Goal: Task Accomplishment & Management: Use online tool/utility

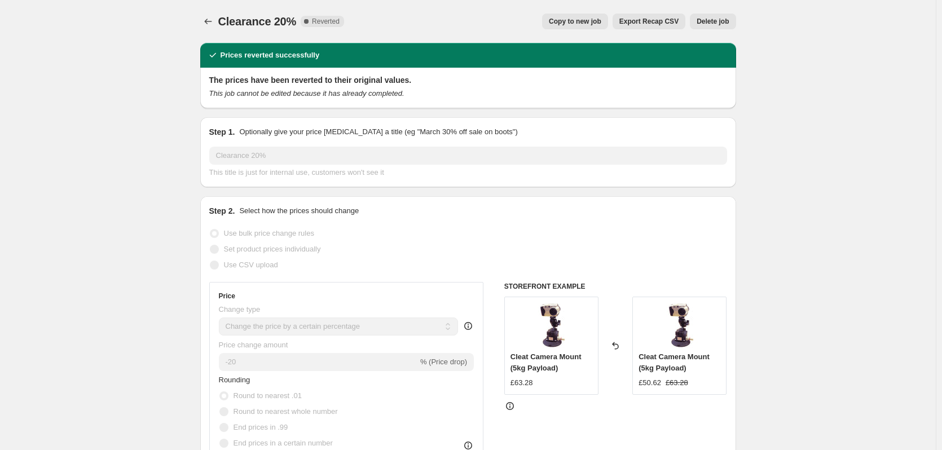
select select "percentage"
select select "collection"
click at [589, 19] on span "Copy to new job" at bounding box center [575, 21] width 52 height 9
select select "percentage"
select select "collection"
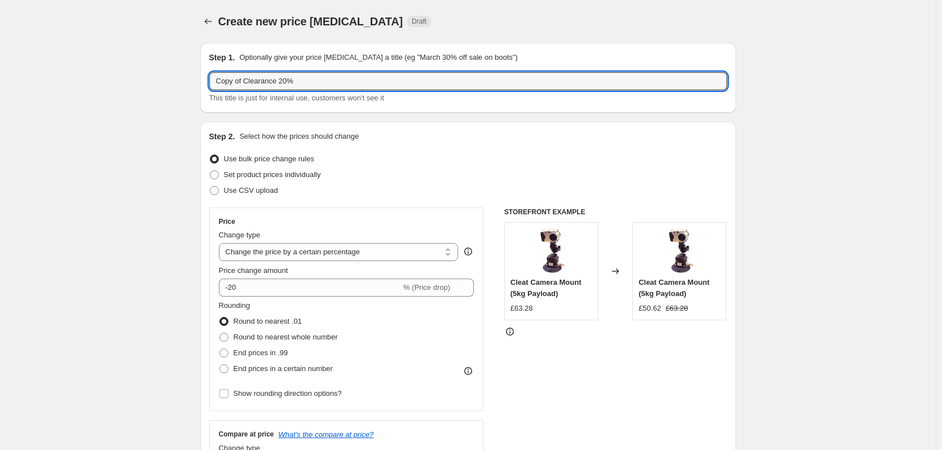
drag, startPoint x: 248, startPoint y: 78, endPoint x: 202, endPoint y: 79, distance: 46.2
type input "Clearance 20%"
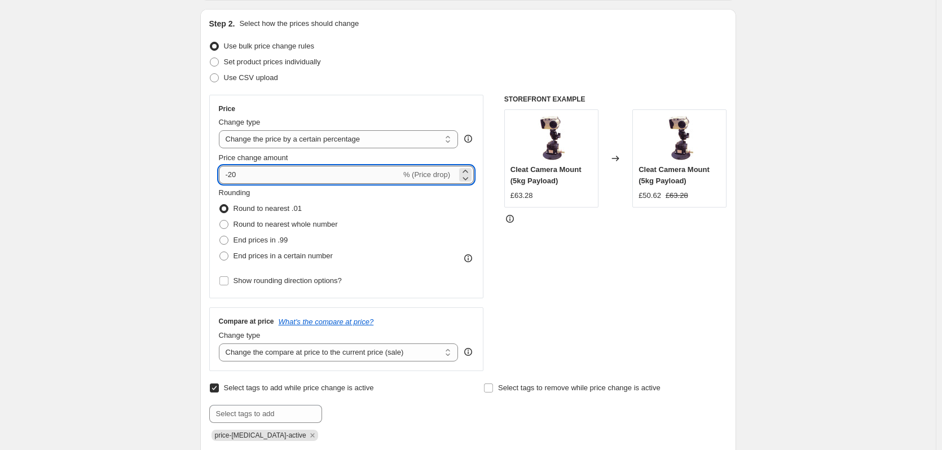
click at [279, 176] on input "-20" at bounding box center [310, 175] width 182 height 18
click at [162, 182] on div "Create new price [MEDICAL_DATA]. This page is ready Create new price [MEDICAL_D…" at bounding box center [467, 442] width 935 height 1110
click at [330, 175] on input "-20" at bounding box center [310, 175] width 182 height 18
click at [375, 142] on select "Change the price to a certain amount Change the price by a certain amount Chang…" at bounding box center [339, 139] width 240 height 18
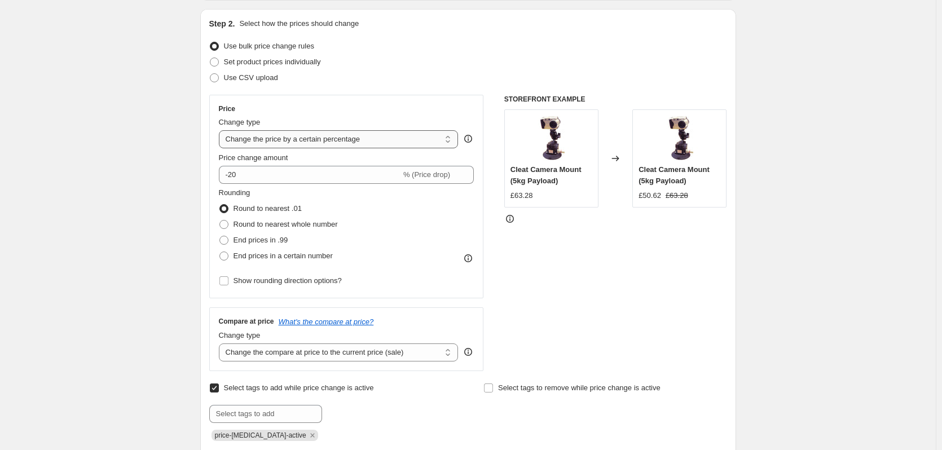
click at [221, 130] on select "Change the price to a certain amount Change the price by a certain amount Chang…" at bounding box center [339, 139] width 240 height 18
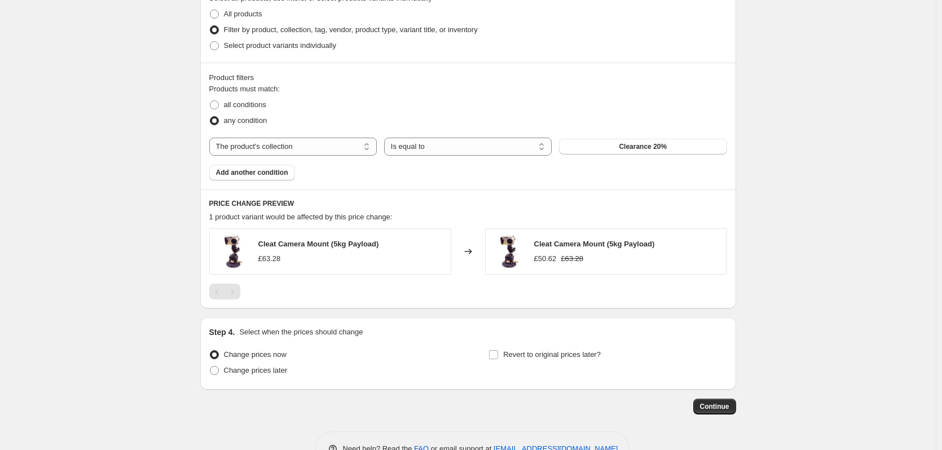
scroll to position [660, 0]
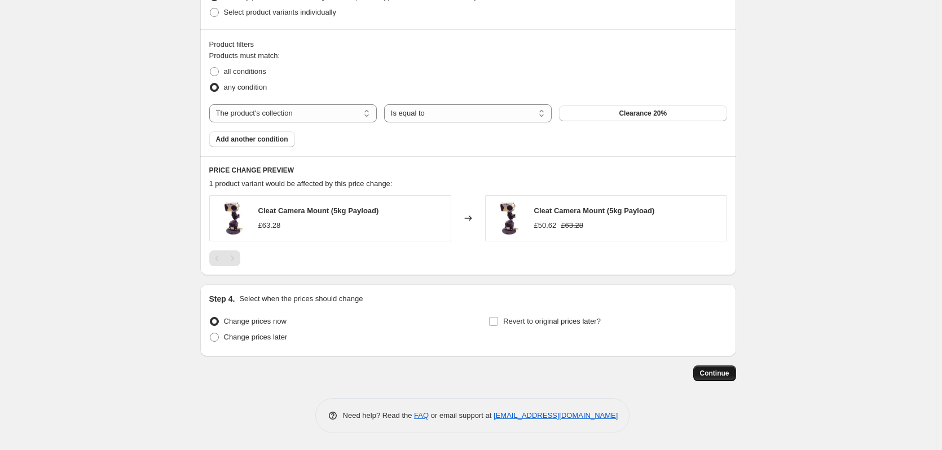
click at [719, 376] on span "Continue" at bounding box center [714, 373] width 29 height 9
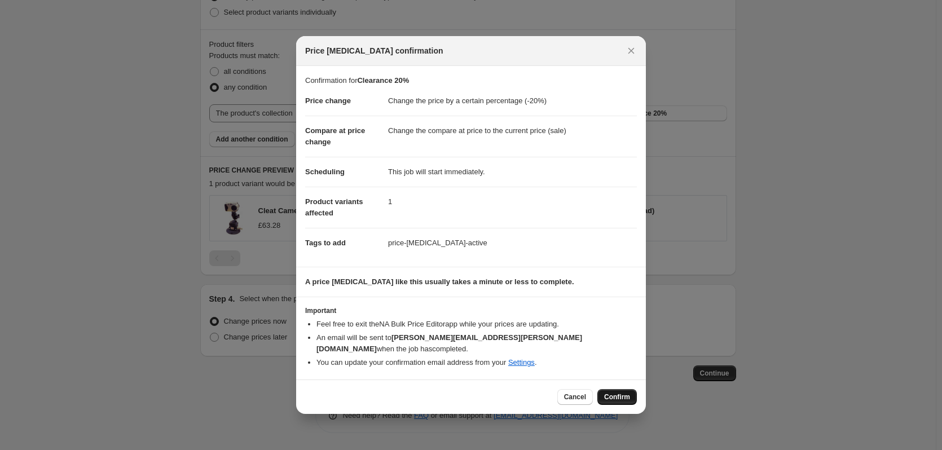
click at [631, 390] on button "Confirm" at bounding box center [616, 397] width 39 height 16
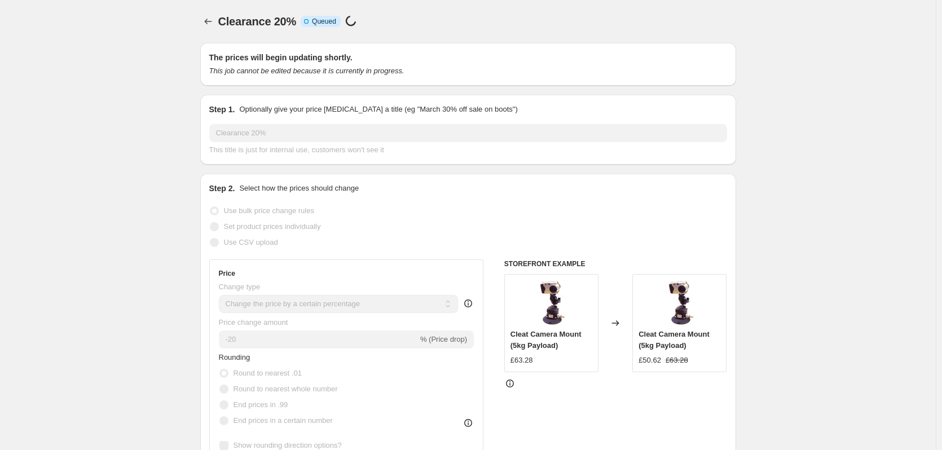
select select "percentage"
select select "collection"
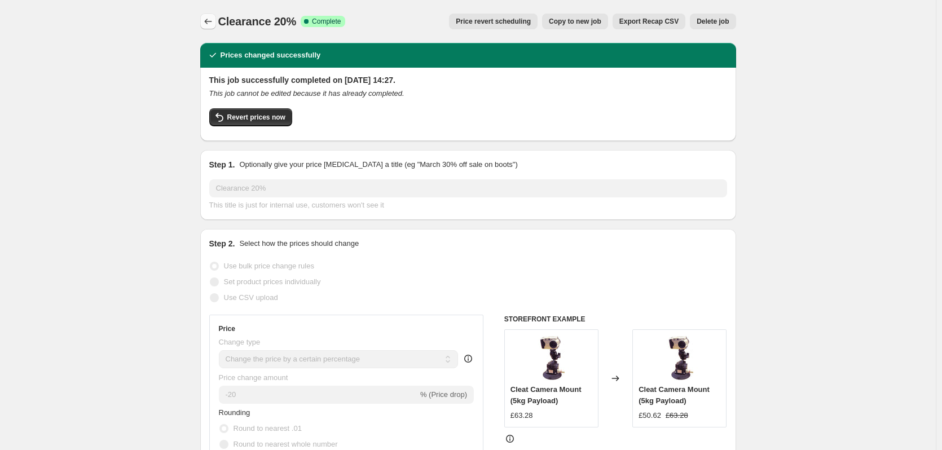
click at [213, 23] on icon "Price change jobs" at bounding box center [207, 21] width 11 height 11
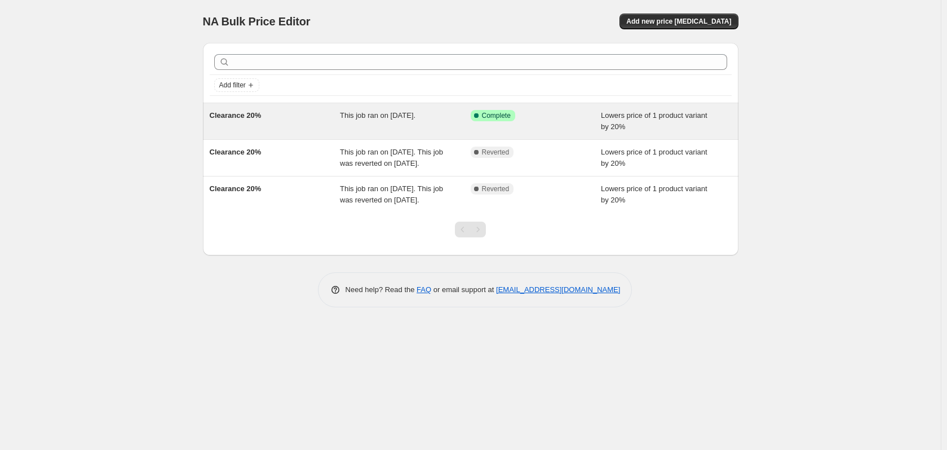
click at [301, 120] on div "Clearance 20%" at bounding box center [275, 121] width 131 height 23
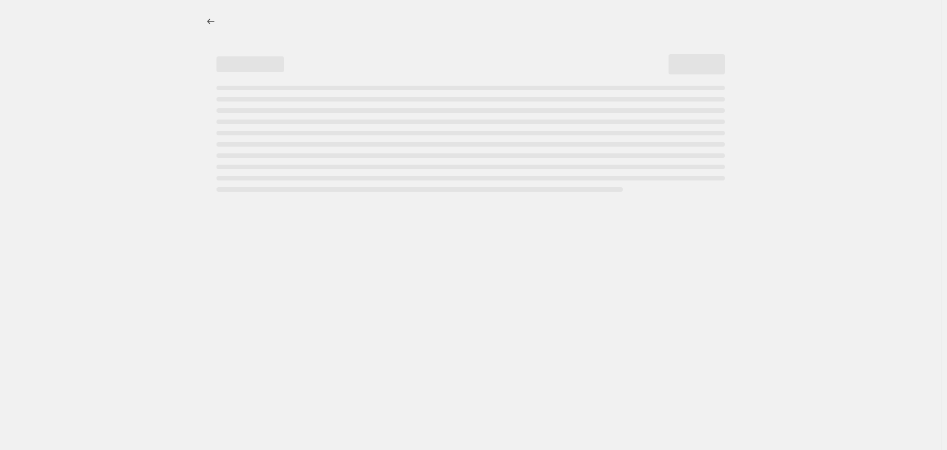
select select "percentage"
select select "collection"
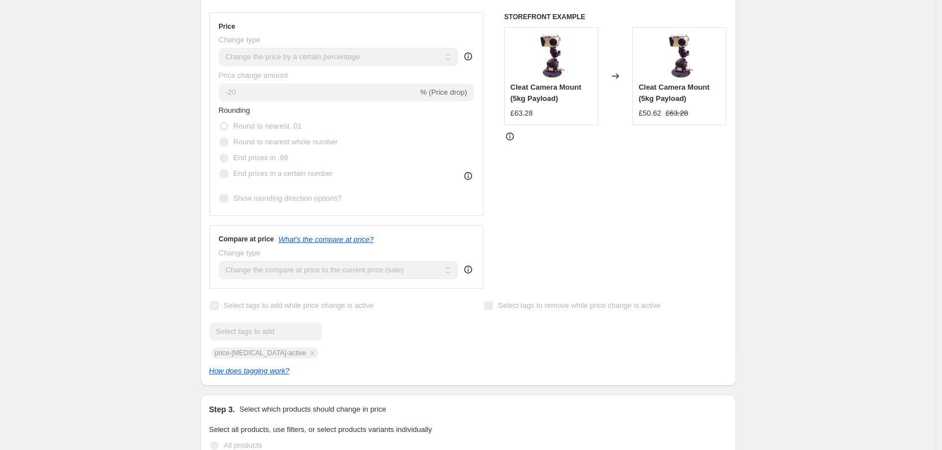
scroll to position [226, 0]
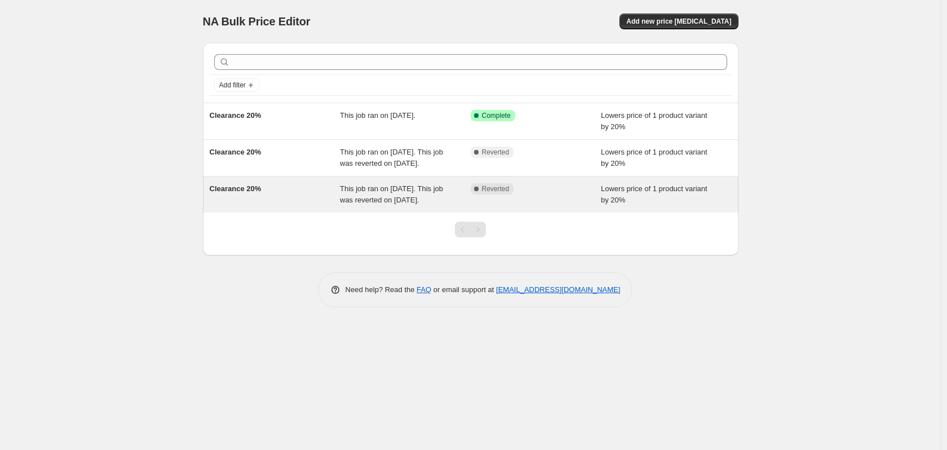
click at [572, 206] on div "Complete Reverted" at bounding box center [536, 194] width 131 height 23
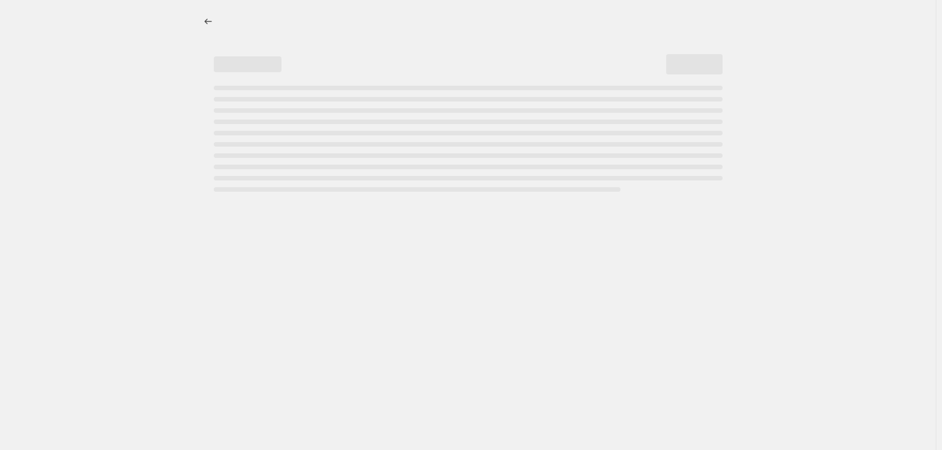
select select "percentage"
select select "collection"
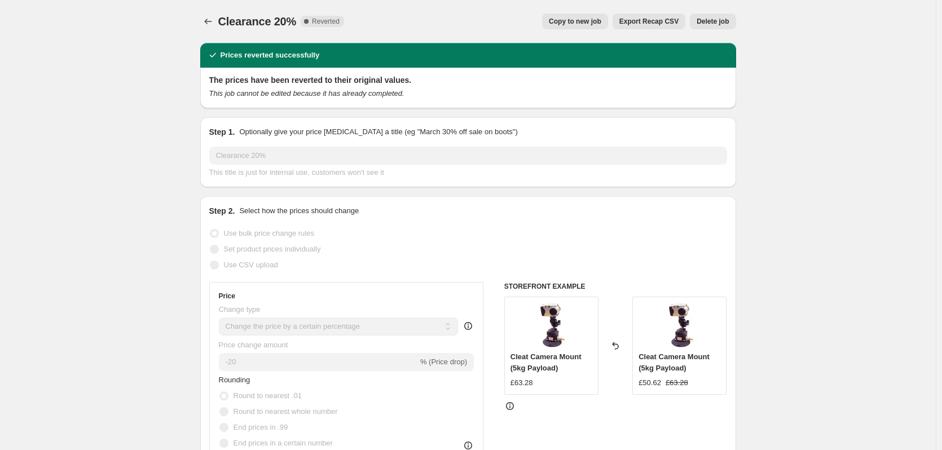
click at [715, 23] on span "Delete job" at bounding box center [712, 21] width 32 height 9
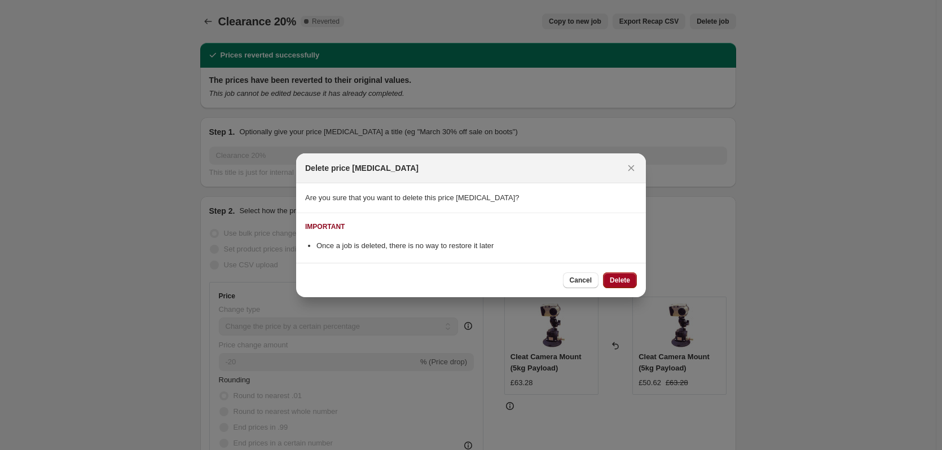
drag, startPoint x: 616, startPoint y: 278, endPoint x: 602, endPoint y: 274, distance: 15.2
click at [616, 279] on span "Delete" at bounding box center [619, 280] width 20 height 9
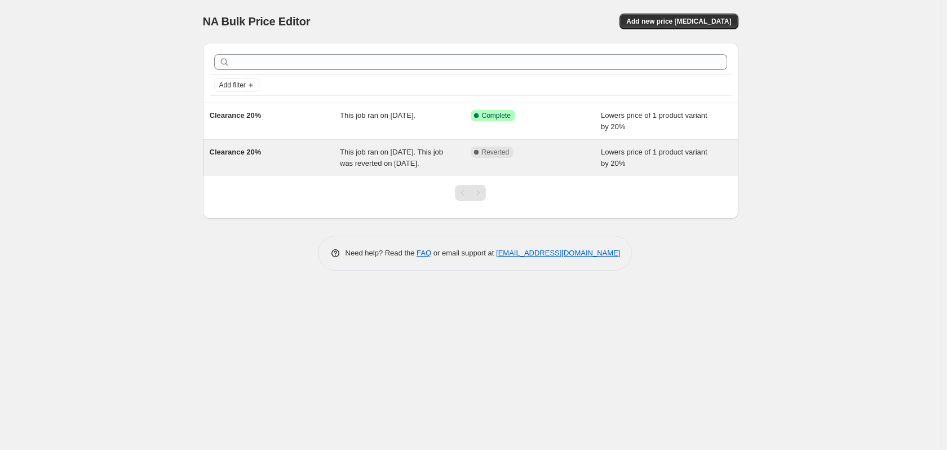
click at [543, 154] on div "Complete Reverted" at bounding box center [528, 152] width 114 height 11
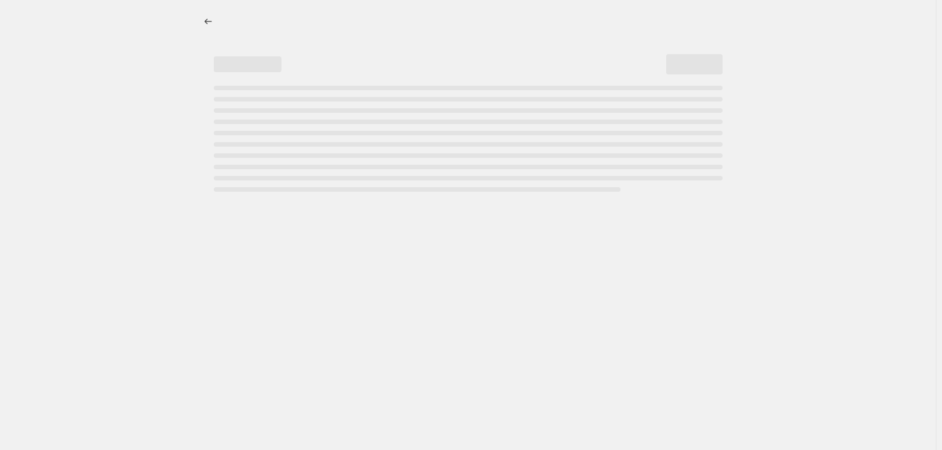
select select "percentage"
select select "collection"
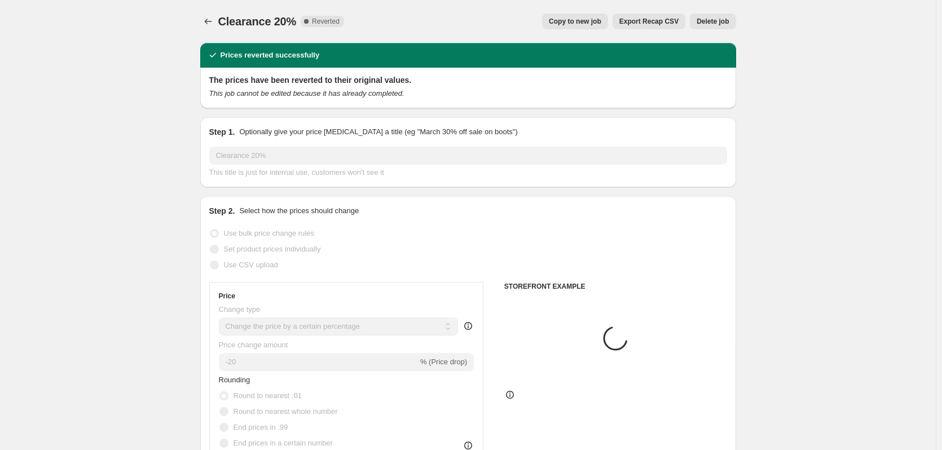
click at [712, 20] on span "Delete job" at bounding box center [712, 21] width 32 height 9
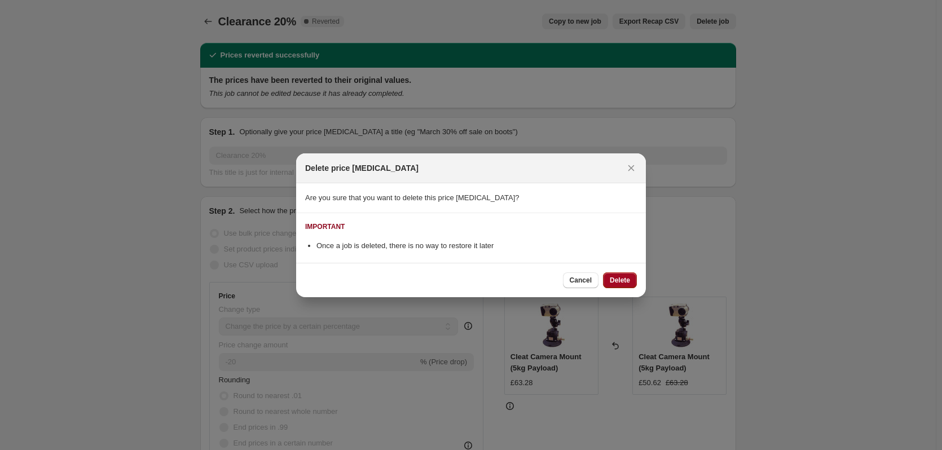
click at [616, 280] on span "Delete" at bounding box center [619, 280] width 20 height 9
